Goal: Task Accomplishment & Management: Manage account settings

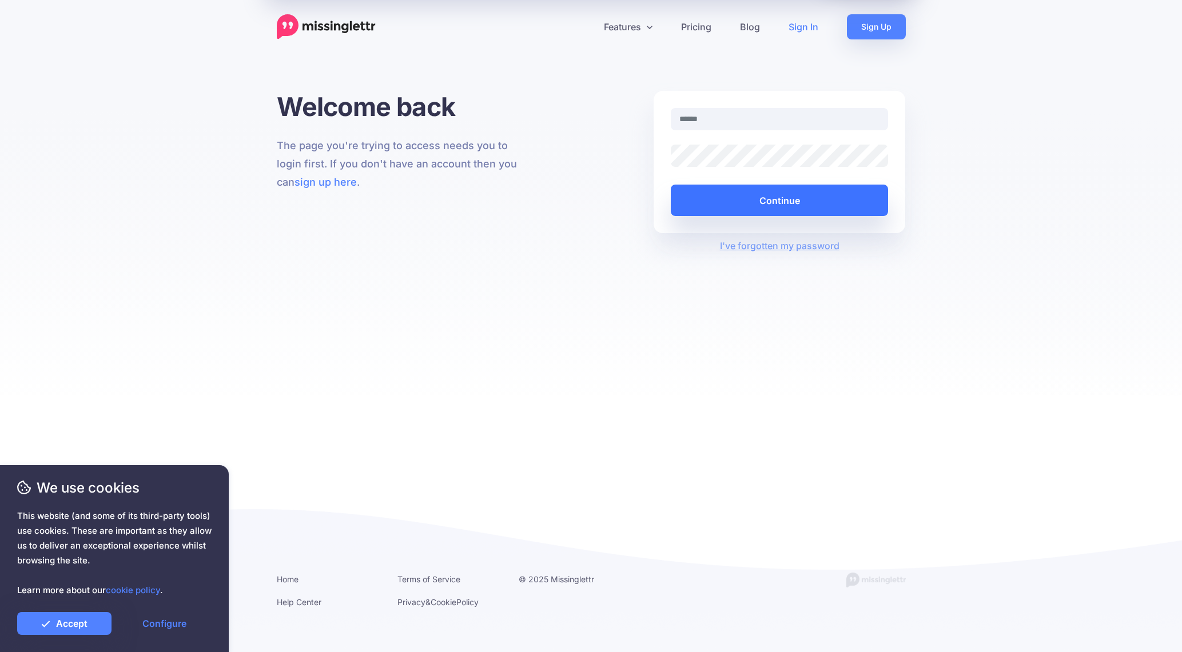
type input "**********"
click at [738, 208] on button "Continue" at bounding box center [780, 200] width 218 height 31
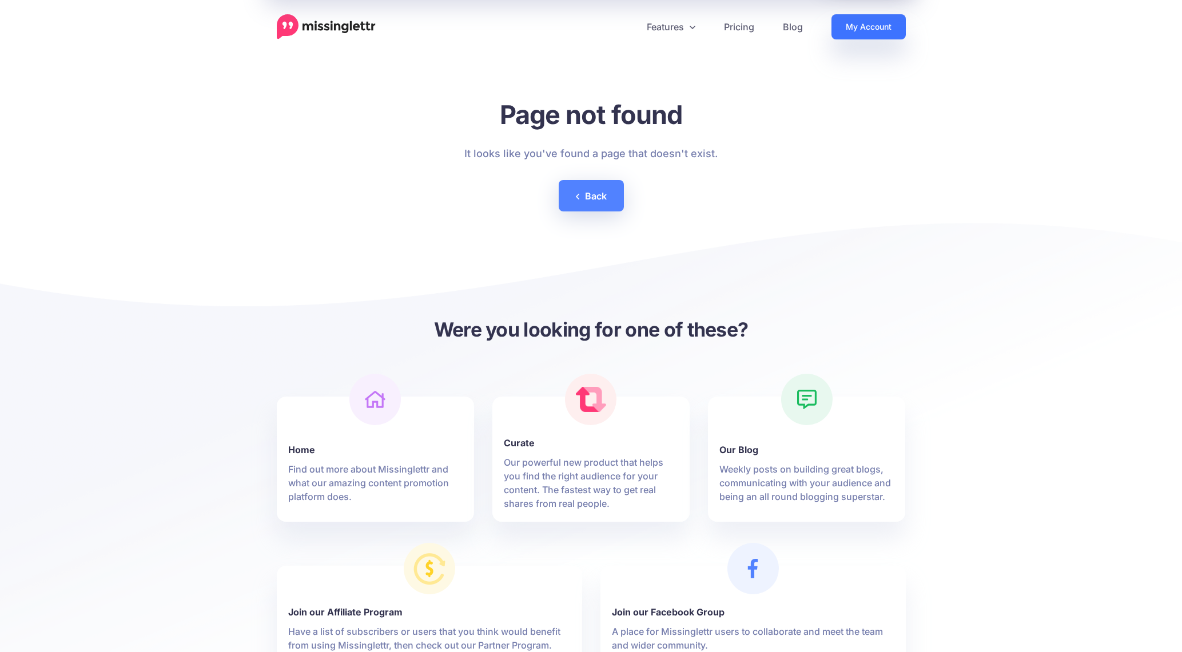
click at [841, 31] on link "My Account" at bounding box center [868, 26] width 74 height 25
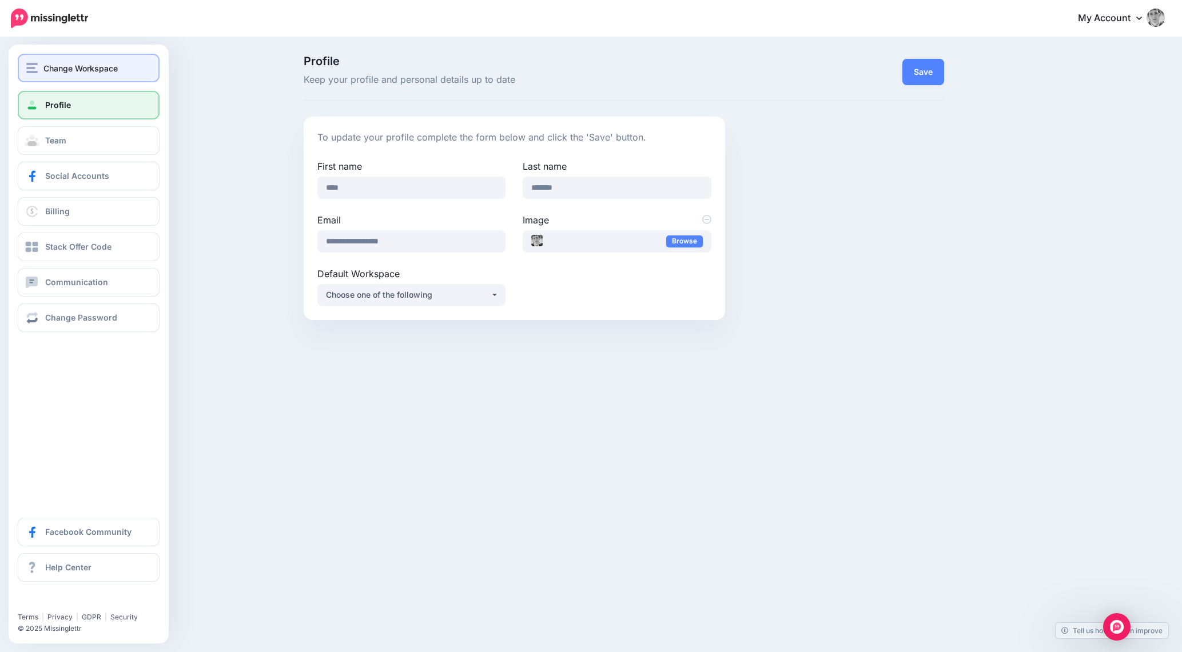
click at [32, 69] on img "button" at bounding box center [31, 68] width 11 height 10
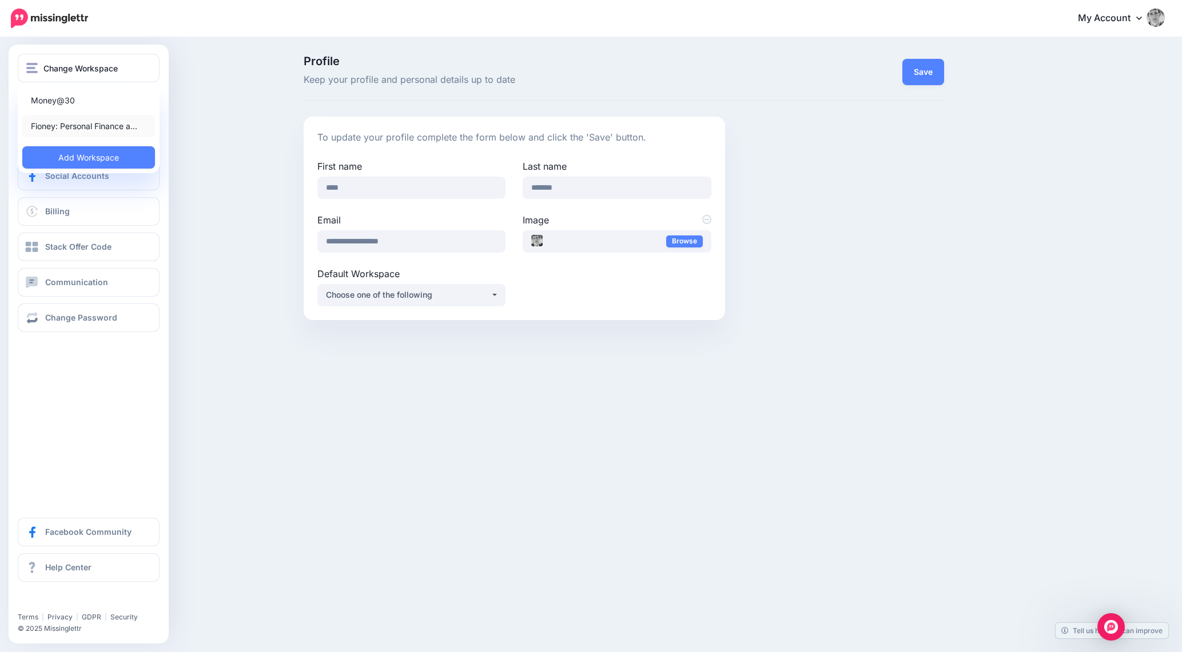
click at [116, 123] on link "Fioney: Personal Finance a…" at bounding box center [88, 126] width 133 height 22
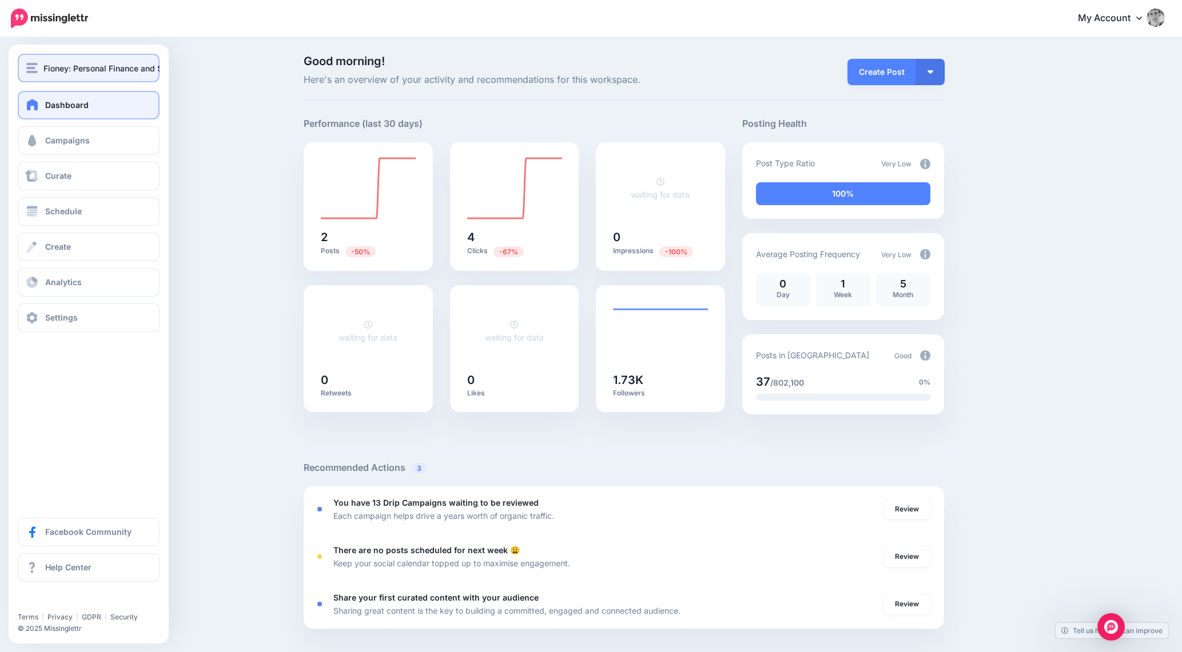
click at [88, 71] on span "Fioney: Personal Finance and Small Business Insights" at bounding box center [145, 68] width 205 height 13
click at [32, 66] on img "button" at bounding box center [31, 68] width 11 height 10
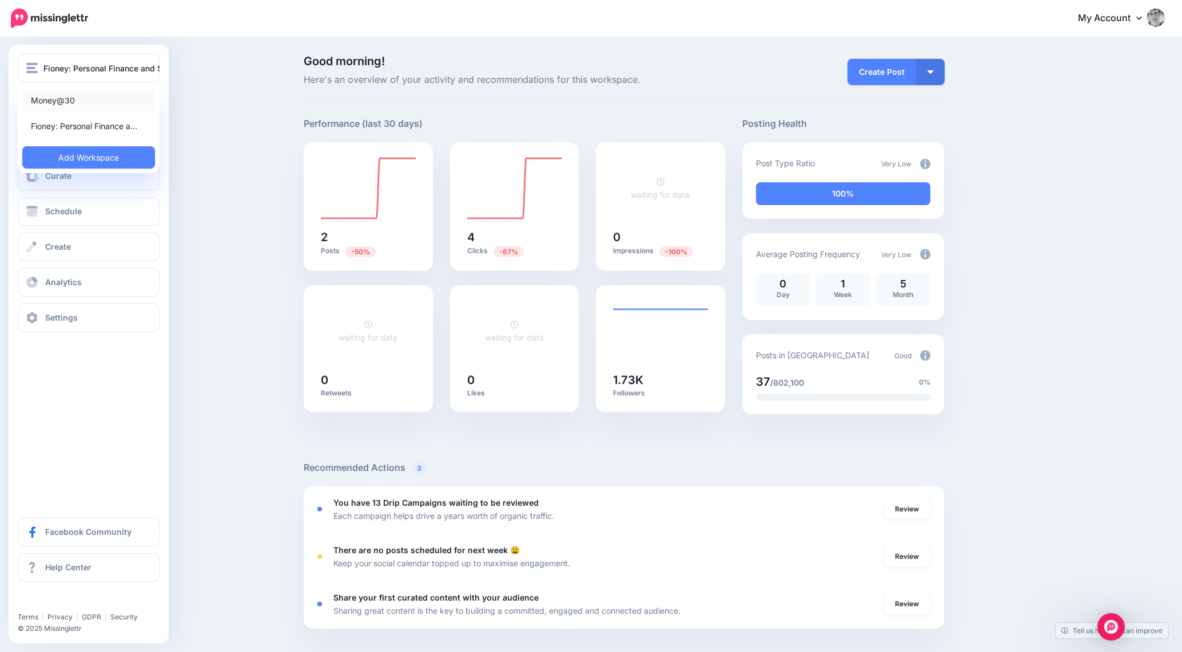
click at [79, 99] on link "Money@30" at bounding box center [88, 100] width 133 height 22
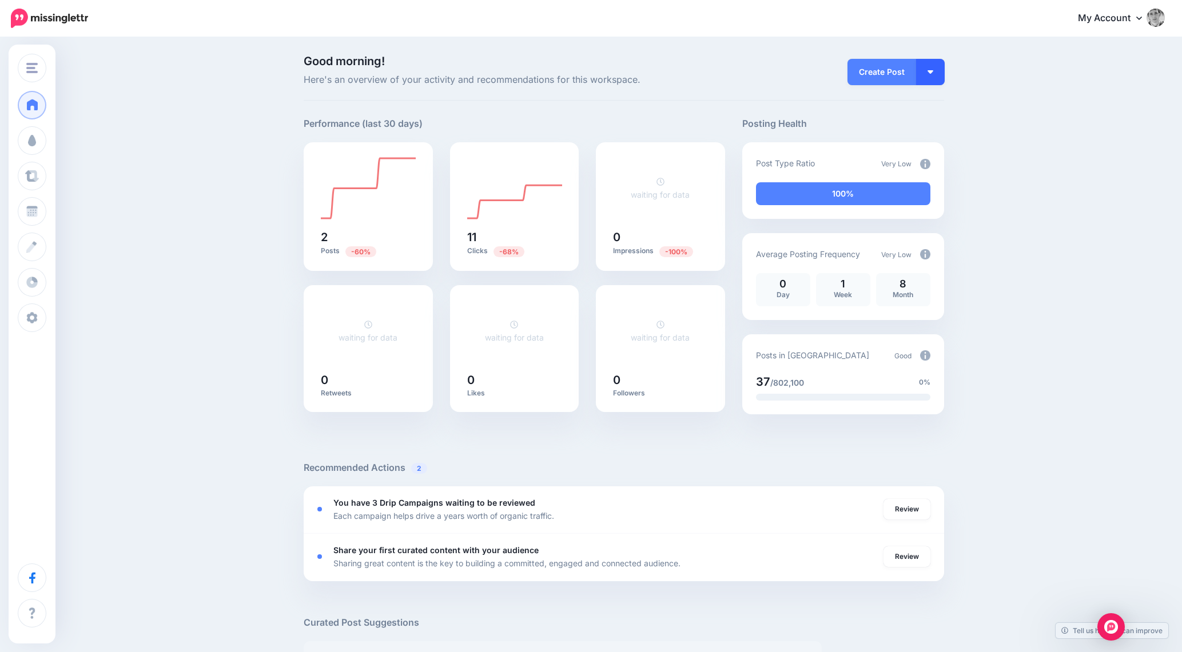
click at [932, 75] on button "button" at bounding box center [930, 72] width 29 height 26
click at [1065, 94] on div "Good morning! Here's an overview of your activity and recommendations for this …" at bounding box center [591, 536] width 1182 height 997
click at [1115, 18] on link "My Account" at bounding box center [1116, 19] width 98 height 28
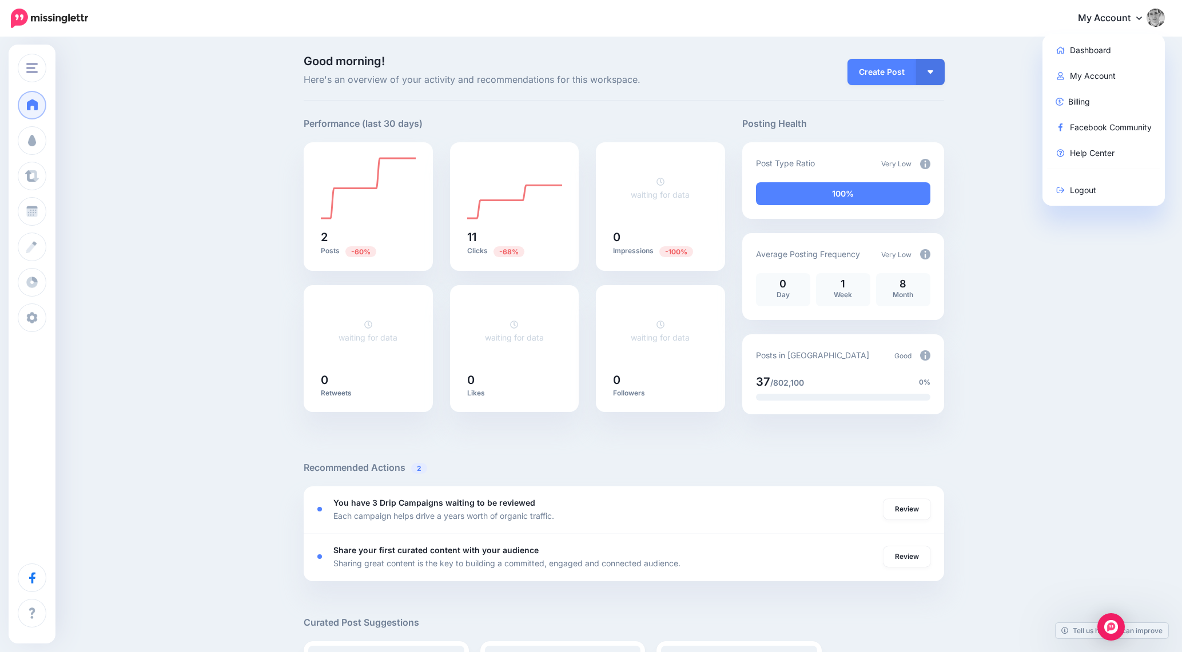
click at [237, 284] on div "Good morning! Here's an overview of your activity and recommendations for this …" at bounding box center [591, 536] width 1182 height 997
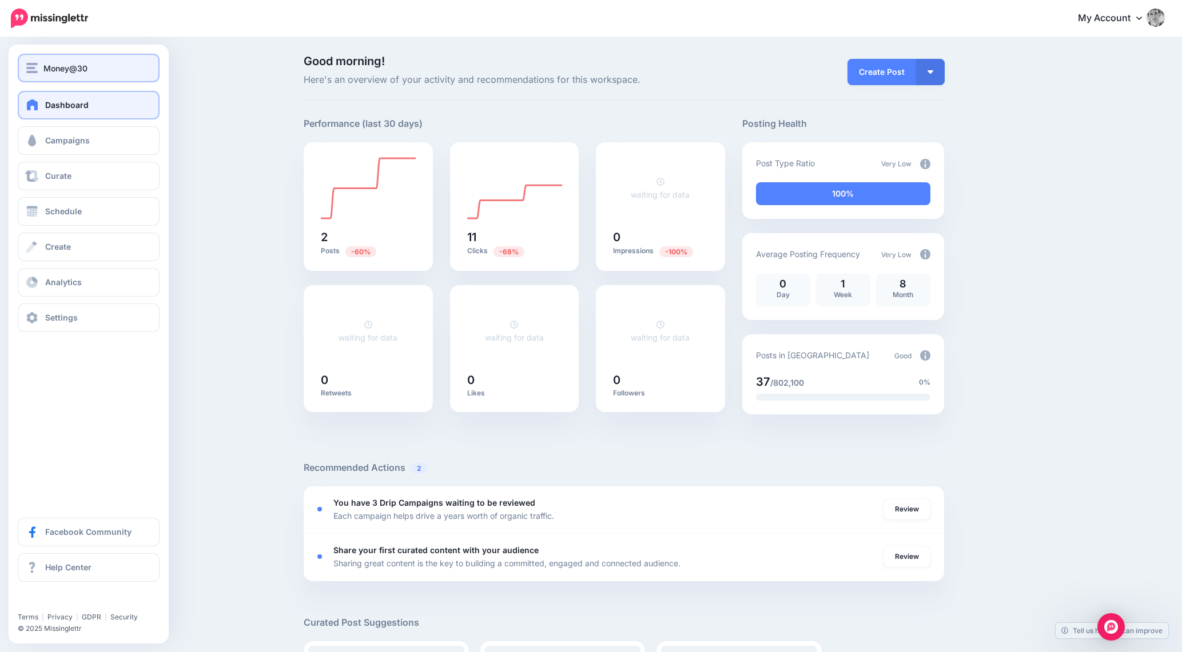
click at [47, 70] on span "Money@30" at bounding box center [65, 68] width 44 height 13
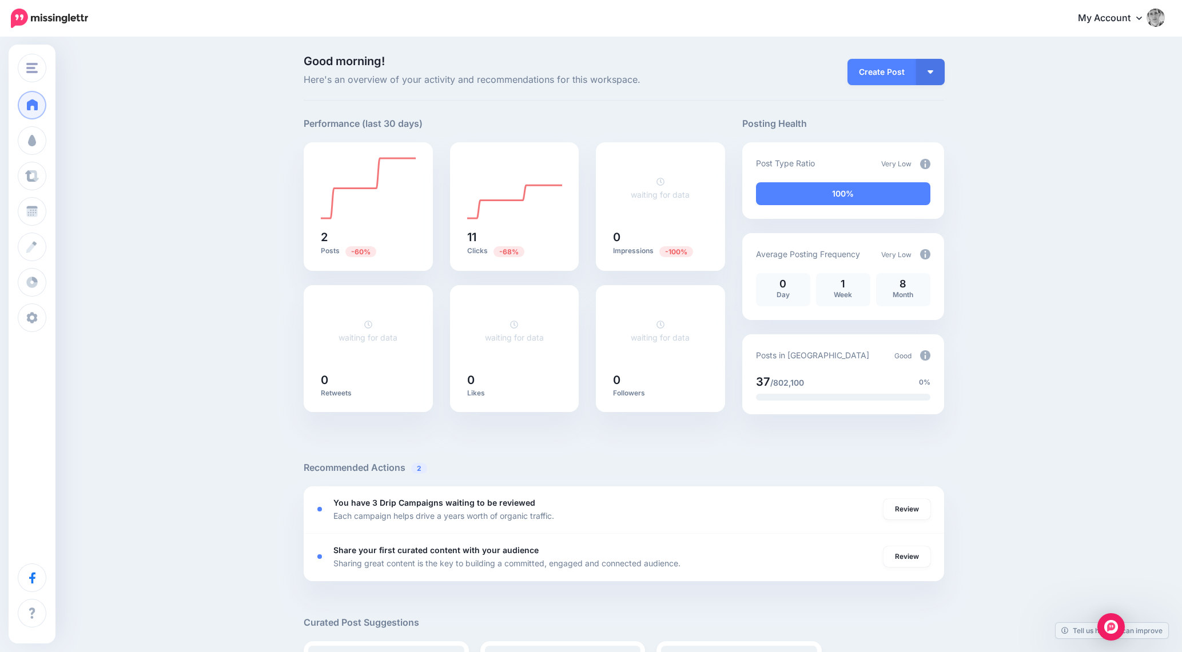
click at [260, 83] on div "Good morning! Here's an overview of your activity and recommendations for this …" at bounding box center [591, 536] width 1182 height 997
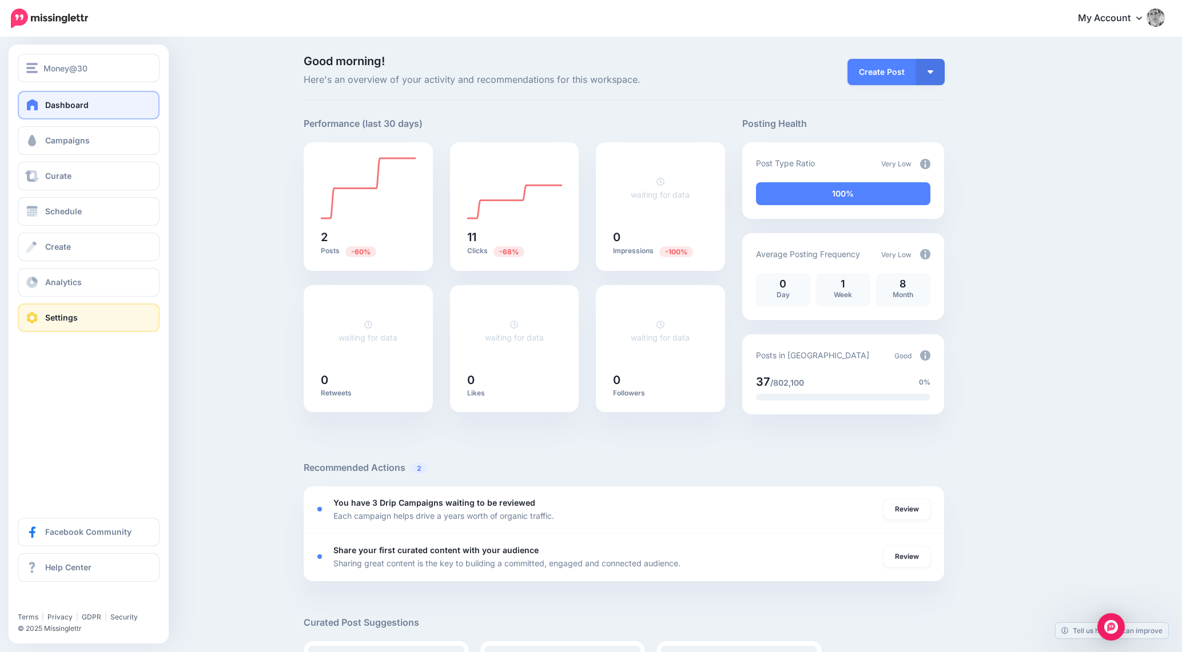
click at [35, 324] on link "Settings" at bounding box center [89, 318] width 142 height 29
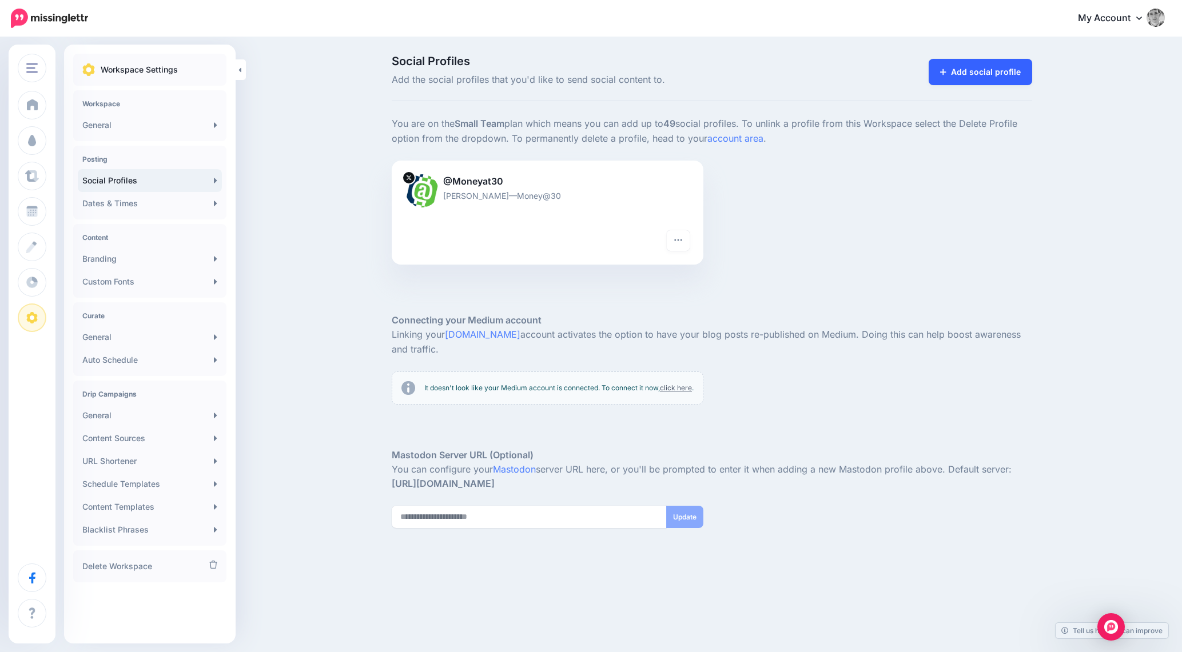
click at [965, 63] on link "Add social profile" at bounding box center [981, 72] width 104 height 26
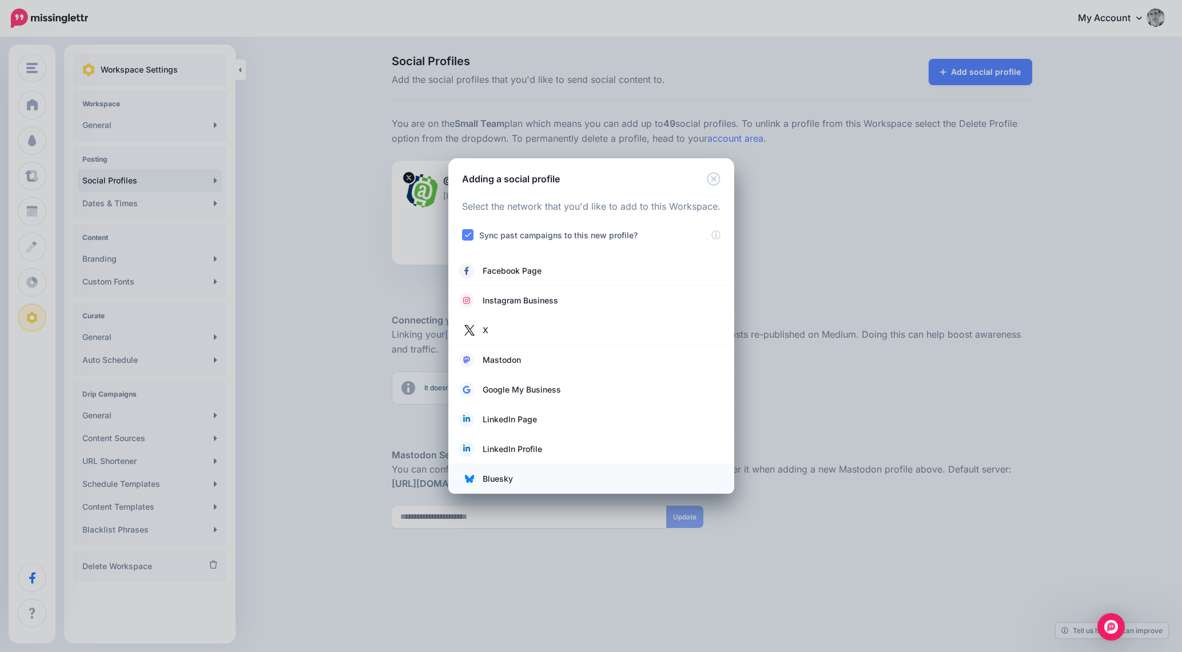
click at [516, 479] on link "Bluesky" at bounding box center [591, 479] width 263 height 16
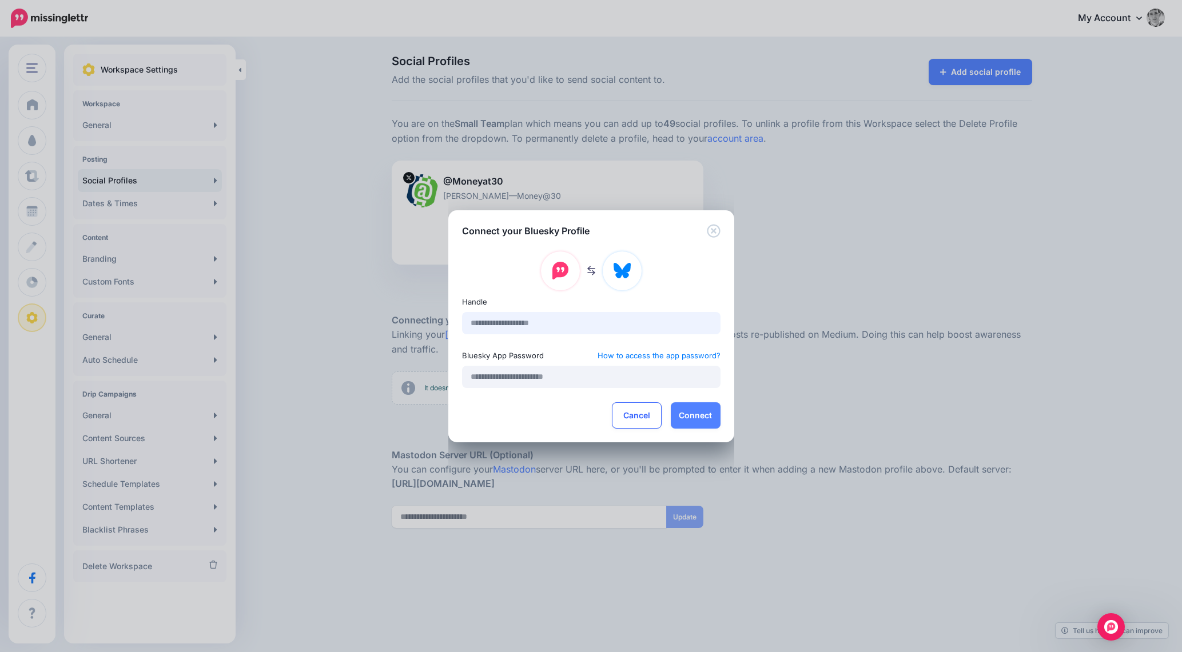
click at [516, 321] on input "text" at bounding box center [591, 323] width 258 height 22
paste input "**********"
click at [508, 376] on input "text" at bounding box center [591, 377] width 258 height 22
click at [477, 321] on input "**********" at bounding box center [591, 323] width 258 height 22
type input "**********"
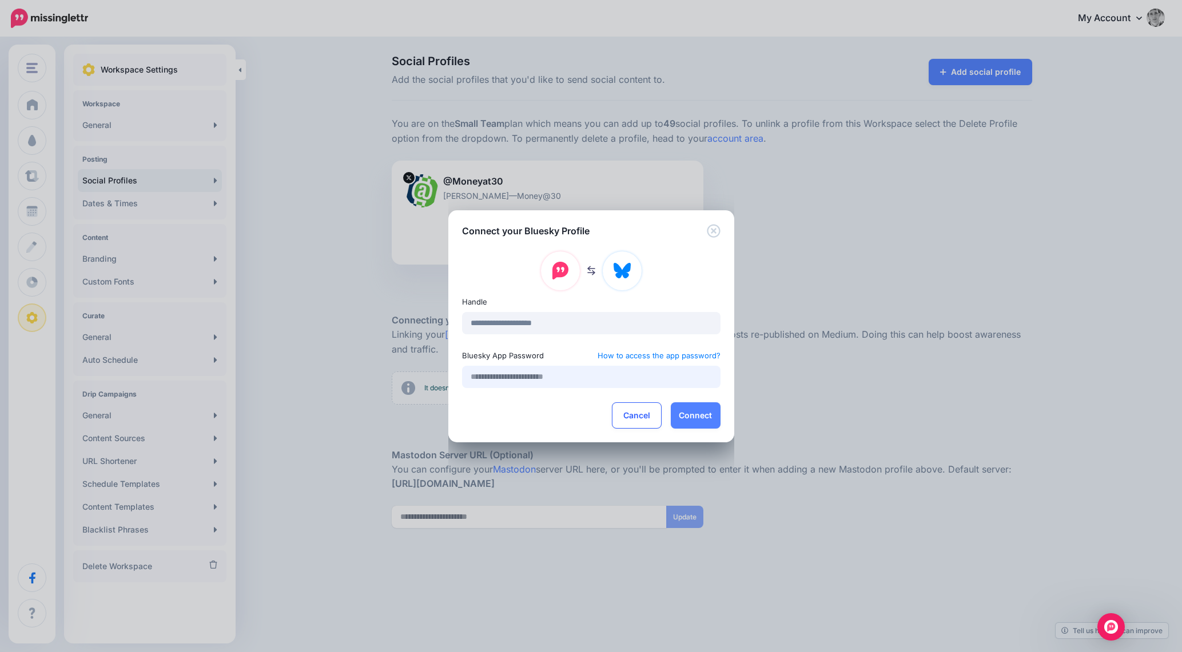
click at [491, 375] on input "text" at bounding box center [591, 377] width 258 height 22
